Goal: Transaction & Acquisition: Purchase product/service

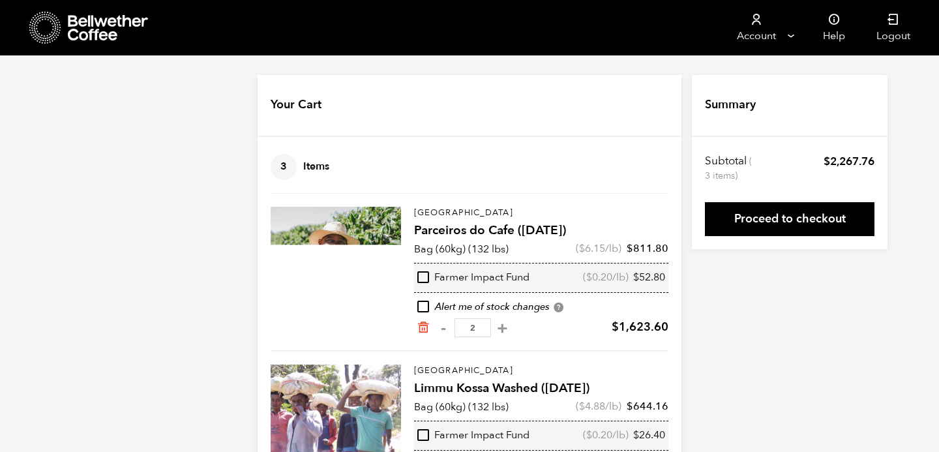
scroll to position [76, 0]
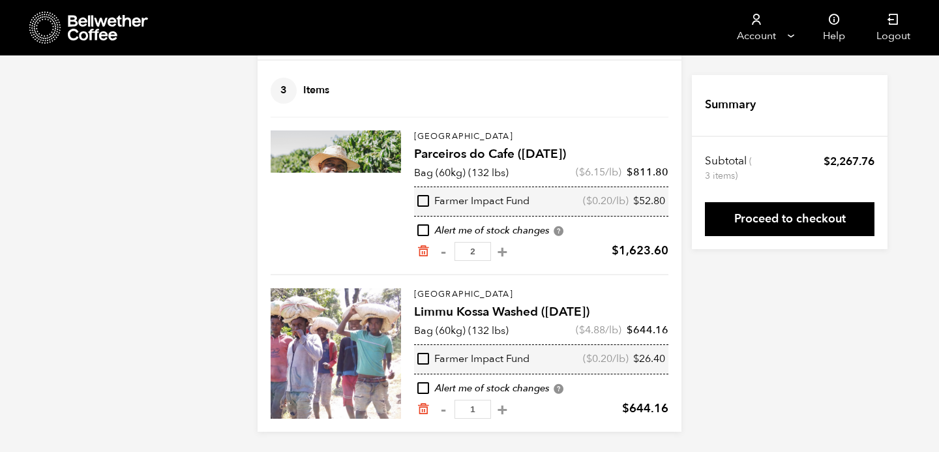
click at [151, 160] on div "Your Cart 3 Items Update cart 3 Items Brazil Parceiros do Cafe ([DATE]) Bag (60…" at bounding box center [469, 215] width 939 height 433
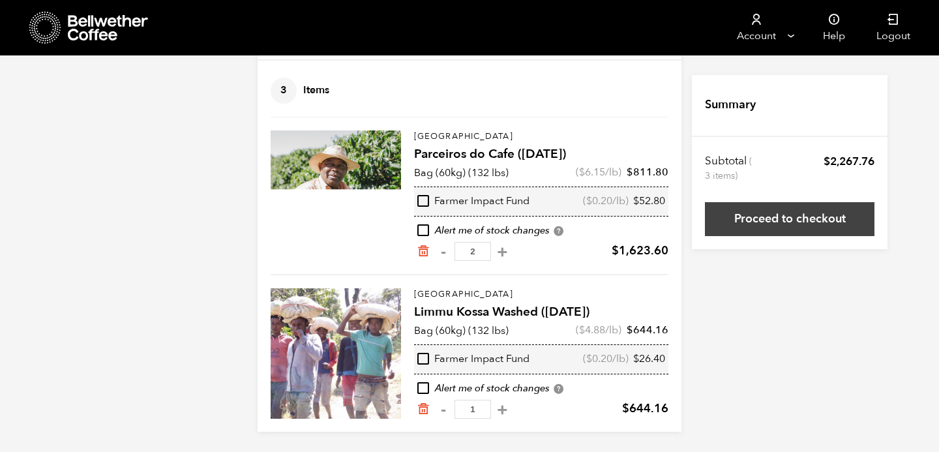
click at [805, 220] on link "Proceed to checkout" at bounding box center [790, 219] width 170 height 34
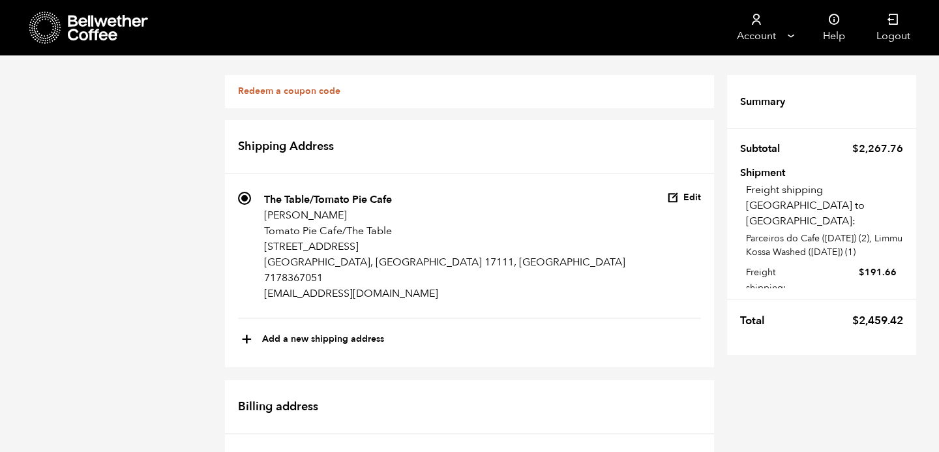
scroll to position [786, 0]
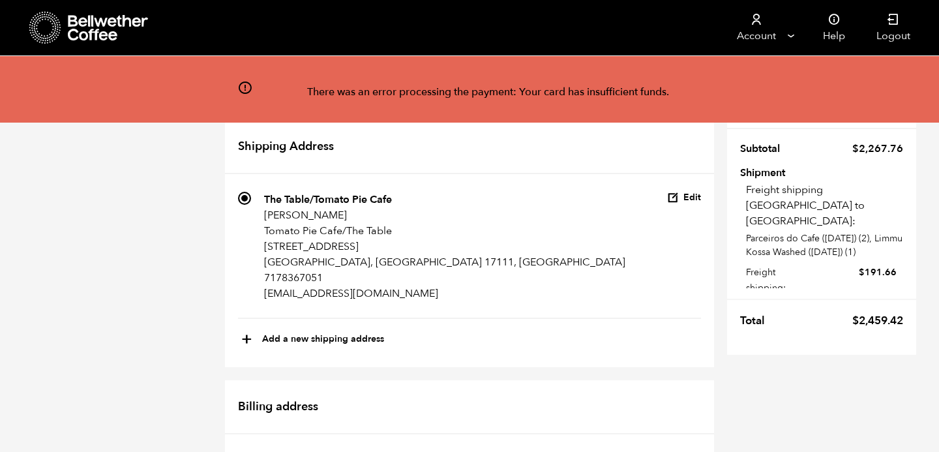
scroll to position [419, 0]
radio input "true"
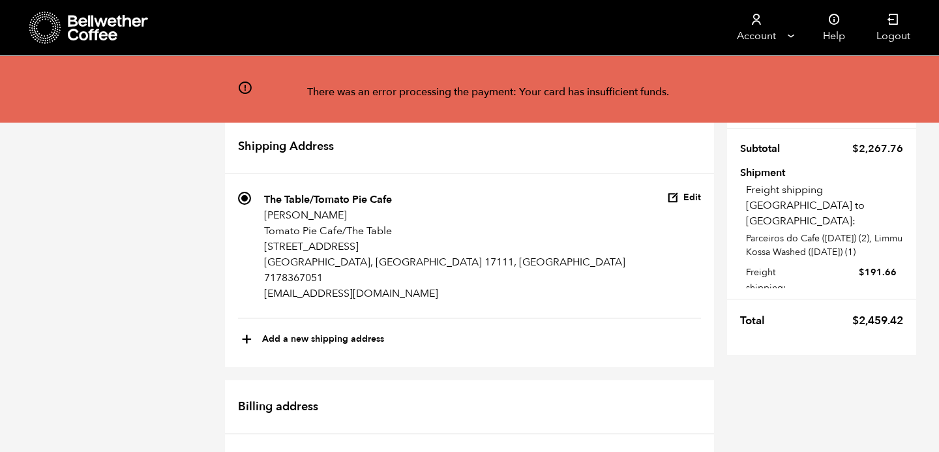
click at [245, 90] on icon at bounding box center [244, 87] width 15 height 15
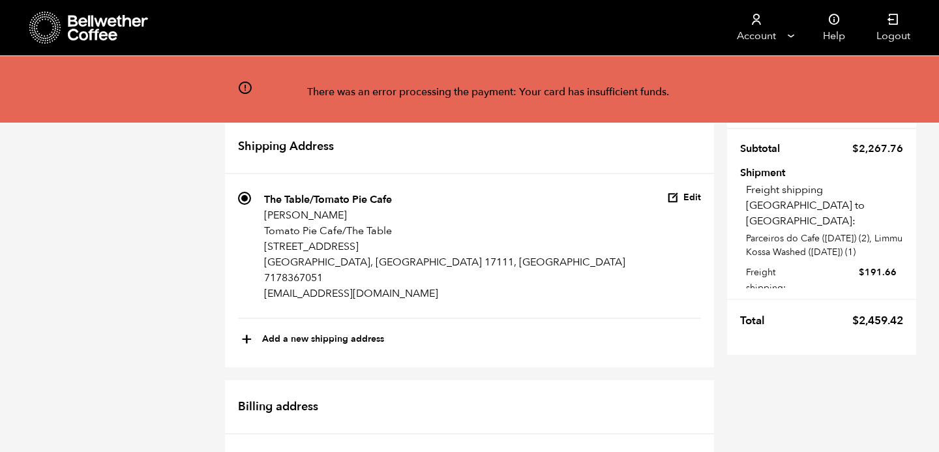
radio input "true"
